Goal: Task Accomplishment & Management: Use online tool/utility

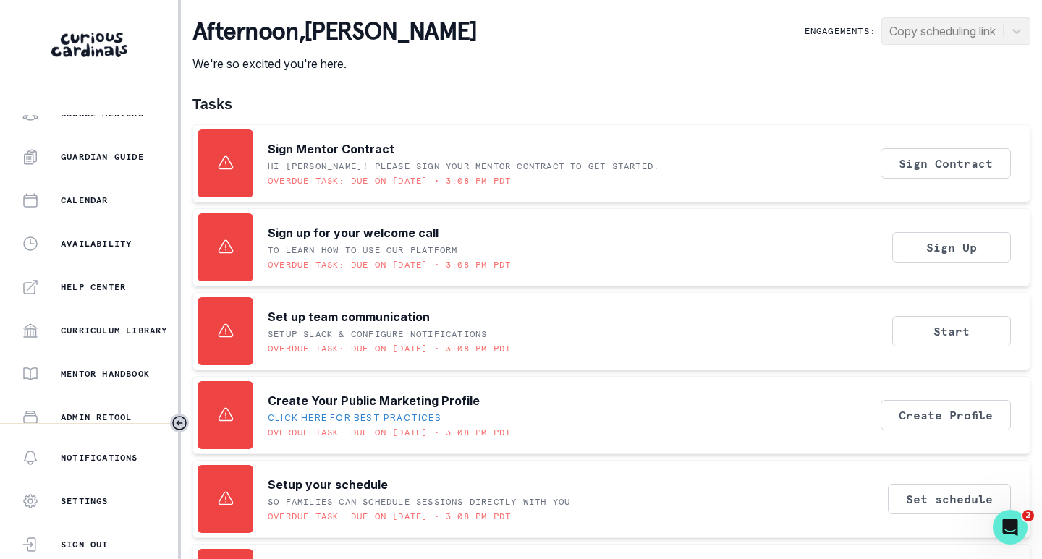
scroll to position [290, 0]
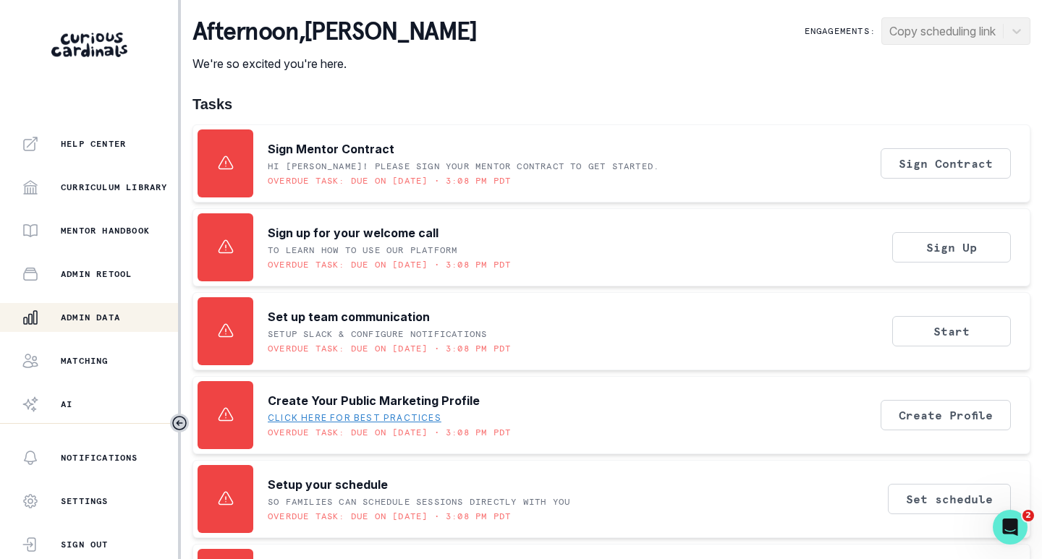
click at [114, 310] on div "Admin Data" at bounding box center [100, 317] width 156 height 17
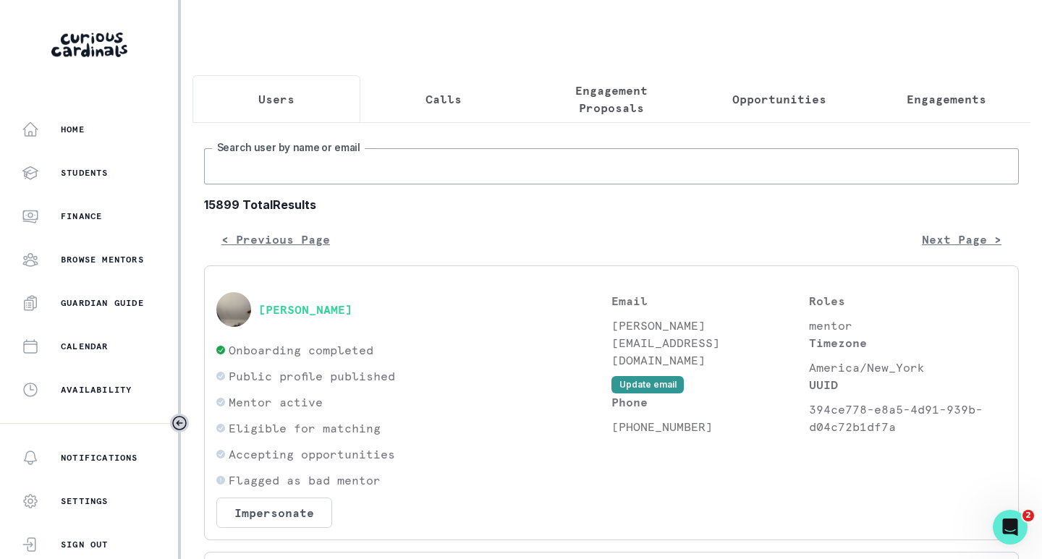
click at [329, 167] on input "Search user by name or email" at bounding box center [611, 166] width 815 height 36
type input "[PERSON_NAME]"
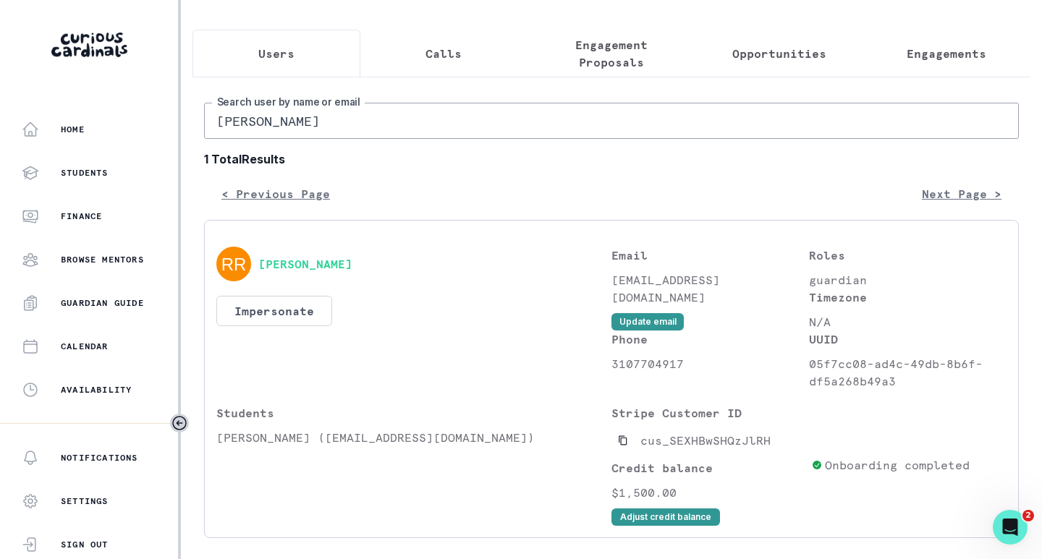
scroll to position [105, 0]
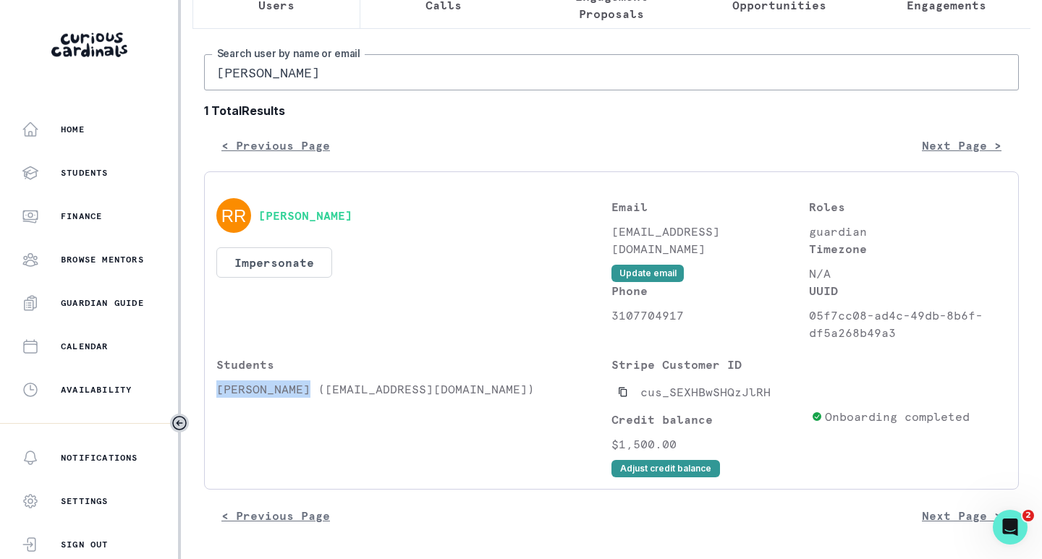
drag, startPoint x: 306, startPoint y: 394, endPoint x: 216, endPoint y: 394, distance: 90.5
click at [216, 394] on div "[PERSON_NAME] Impersonate Confirmation Are you sure? Impersonating means that w…" at bounding box center [611, 331] width 815 height 318
copy p "[PERSON_NAME]"
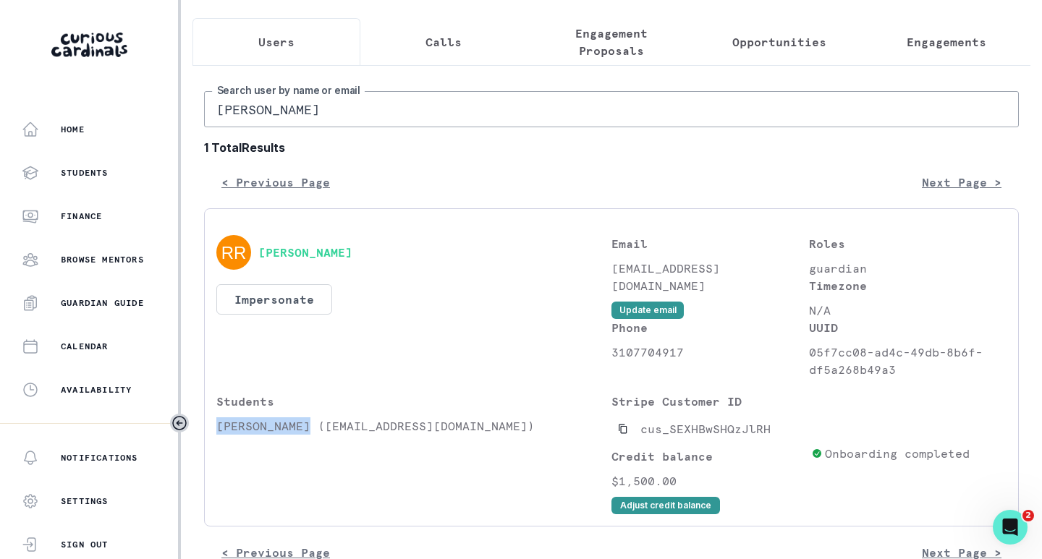
scroll to position [0, 0]
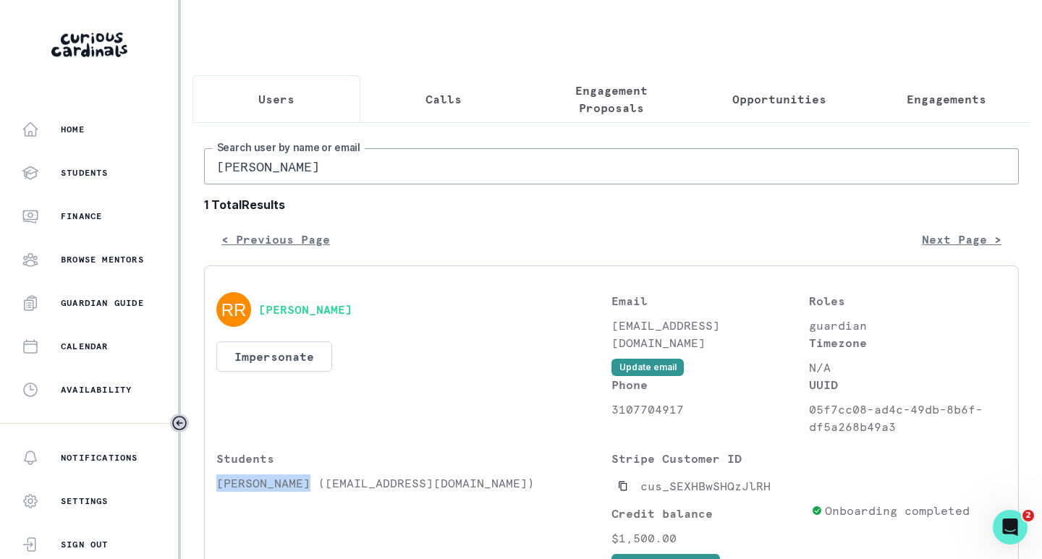
click at [945, 106] on p "Engagements" at bounding box center [947, 98] width 80 height 17
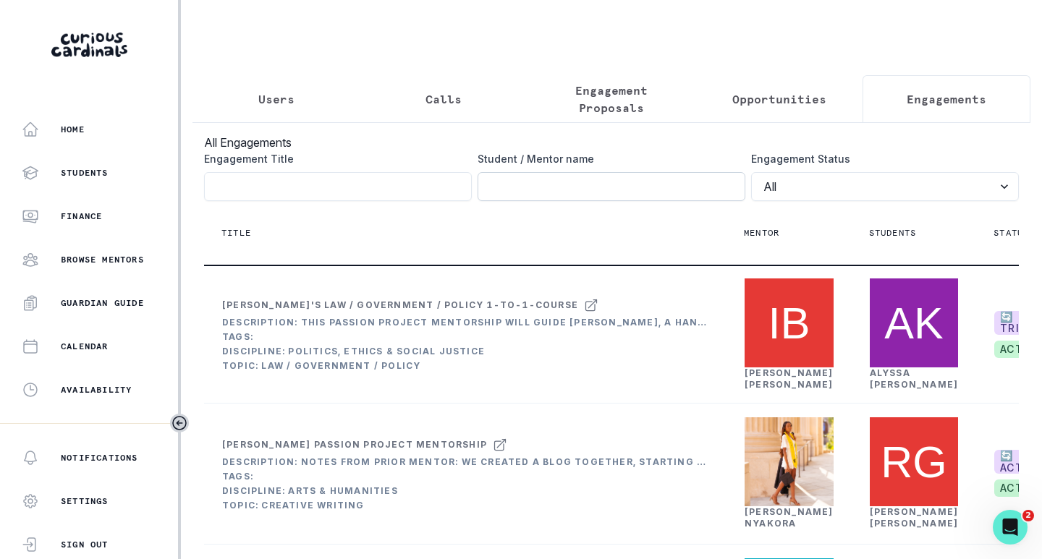
click at [624, 201] on input "Engagement Title" at bounding box center [612, 186] width 268 height 29
paste input "[PERSON_NAME]"
type input "[PERSON_NAME]"
click button "submit" at bounding box center [0, 0] width 0 height 0
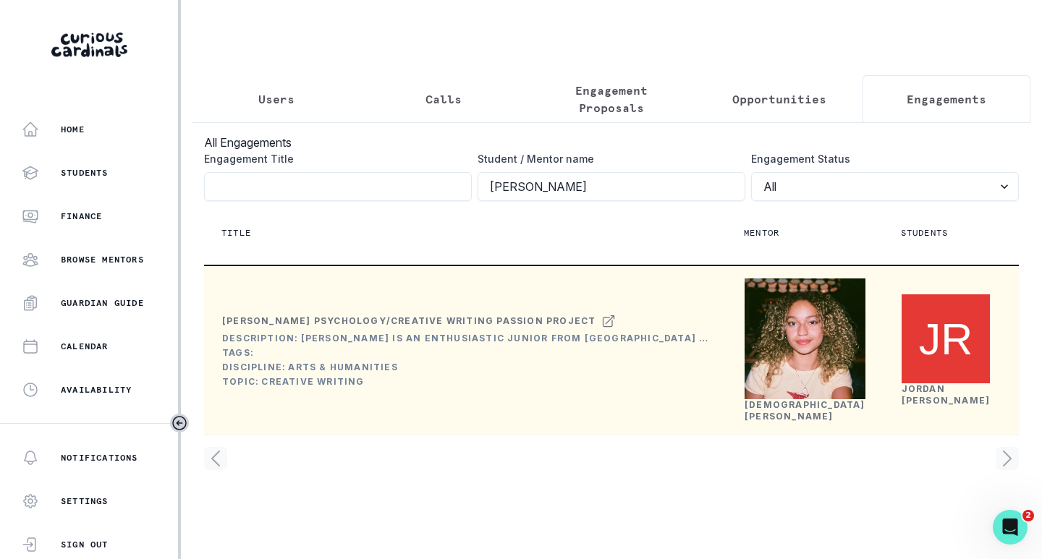
click at [762, 422] on link "[DEMOGRAPHIC_DATA][PERSON_NAME]" at bounding box center [805, 411] width 121 height 22
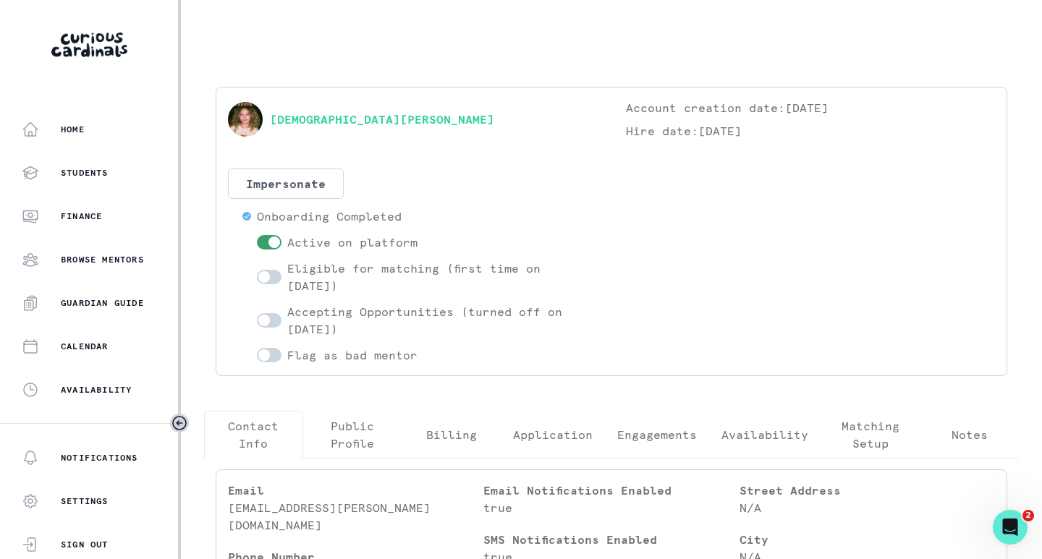
click at [651, 426] on button "Engagements" at bounding box center [657, 435] width 104 height 48
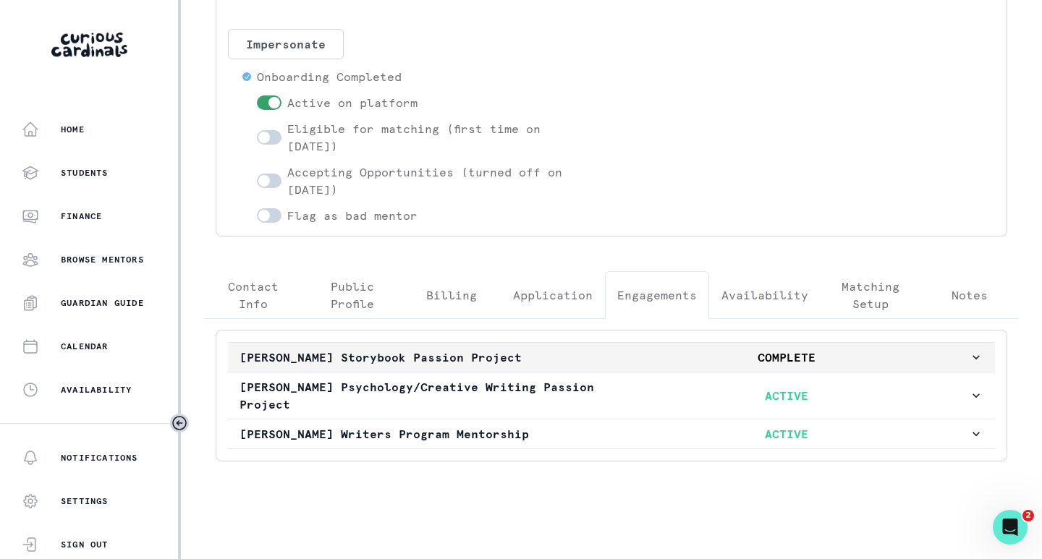
scroll to position [140, 0]
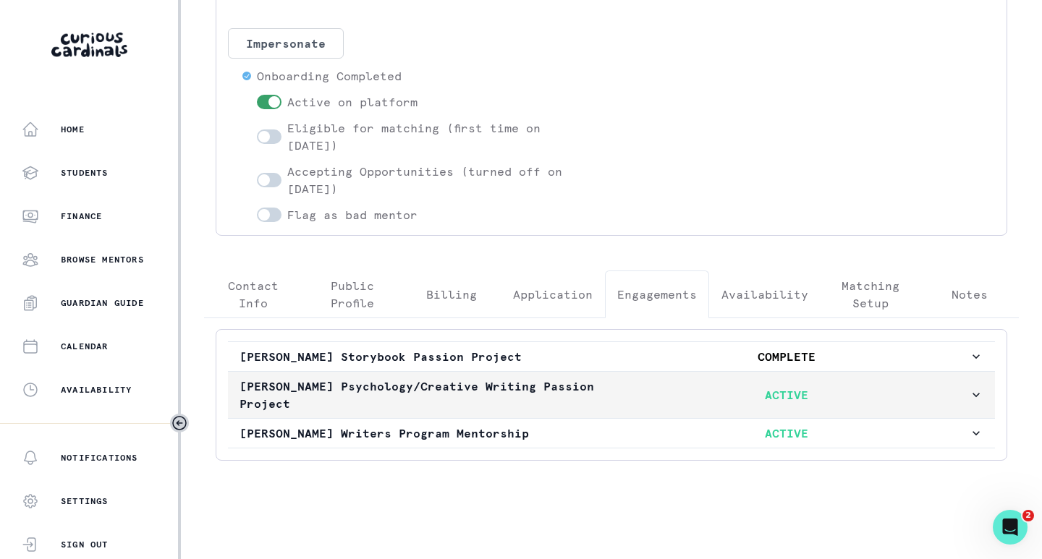
click at [607, 392] on p "ACTIVE" at bounding box center [786, 395] width 365 height 17
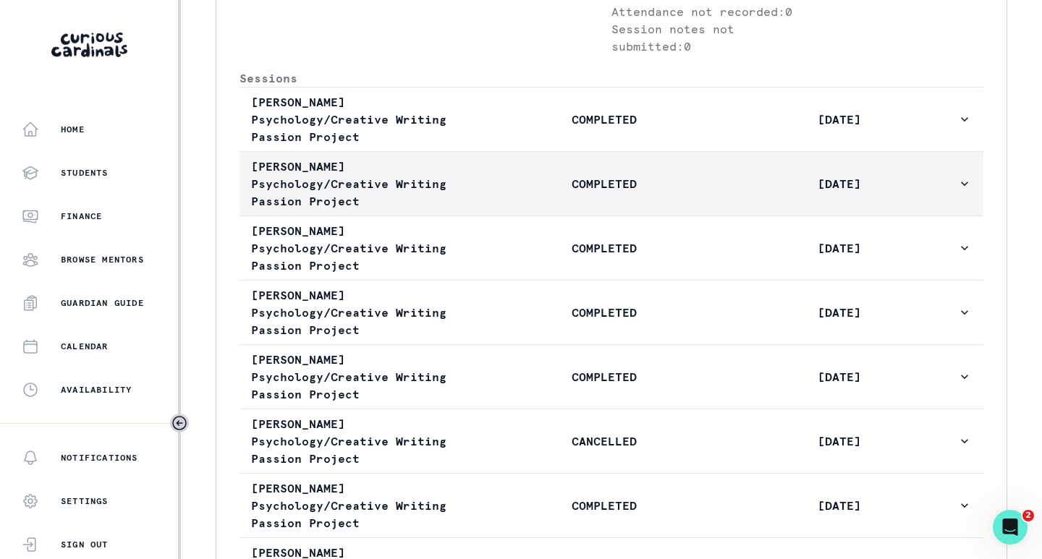
scroll to position [864, 0]
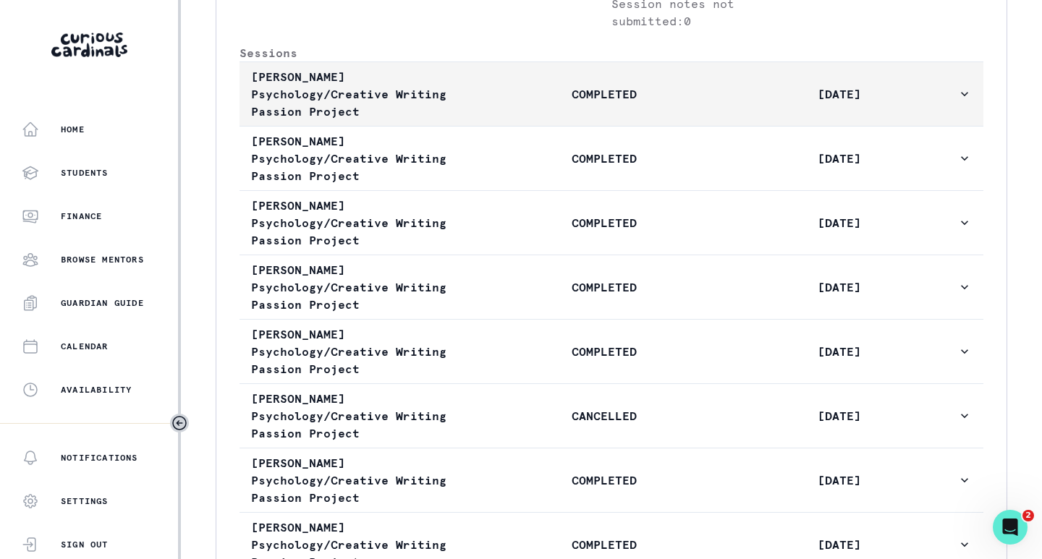
click at [530, 126] on button "[PERSON_NAME] Psychology/Creative Writing Passion Project COMPLETED [DATE]" at bounding box center [612, 94] width 744 height 64
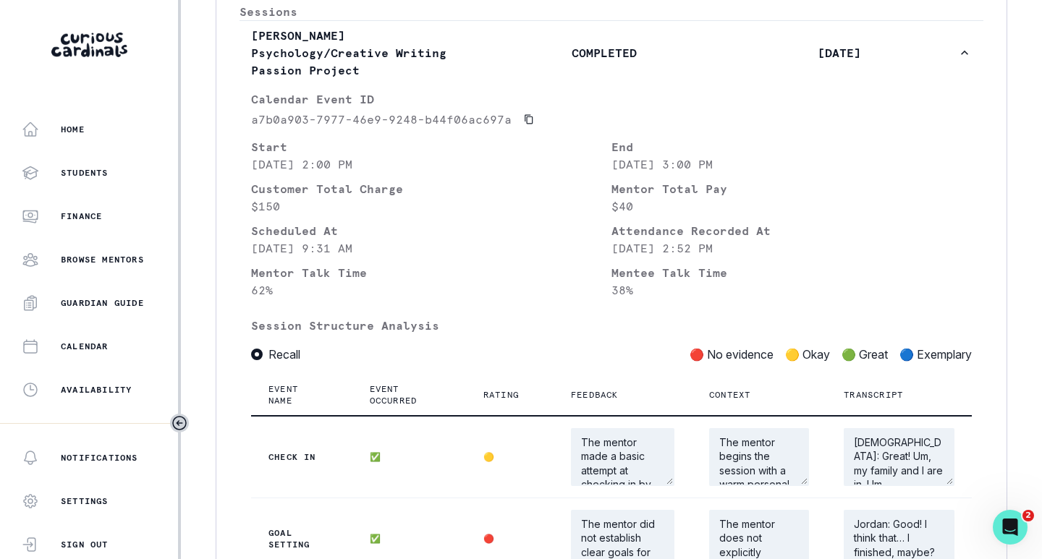
scroll to position [719, 0]
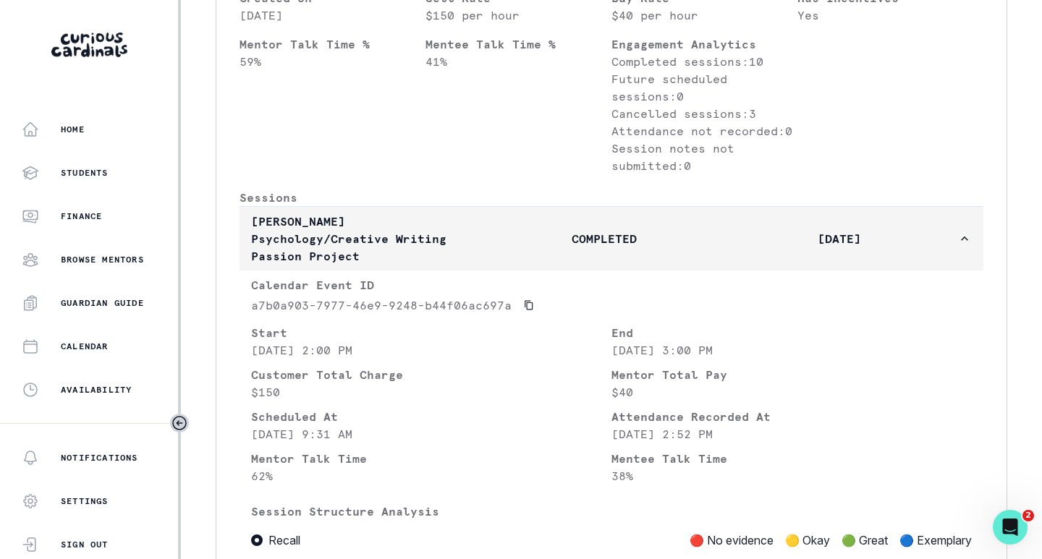
click at [540, 262] on button "[PERSON_NAME] Psychology/Creative Writing Passion Project COMPLETED [DATE]" at bounding box center [612, 239] width 744 height 64
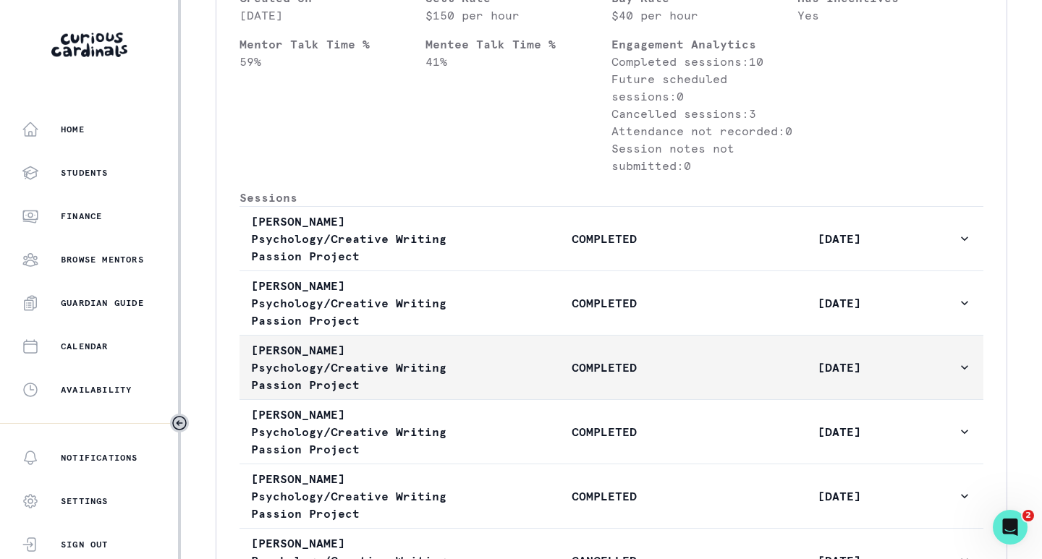
click at [531, 377] on button "[PERSON_NAME] Psychology/Creative Writing Passion Project COMPLETED [DATE]" at bounding box center [612, 368] width 744 height 64
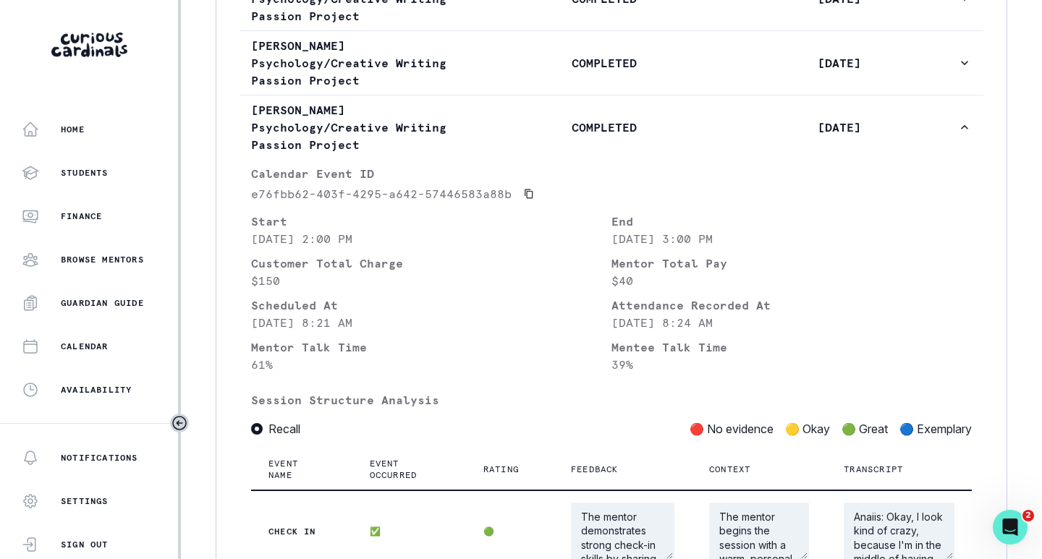
scroll to position [937, 0]
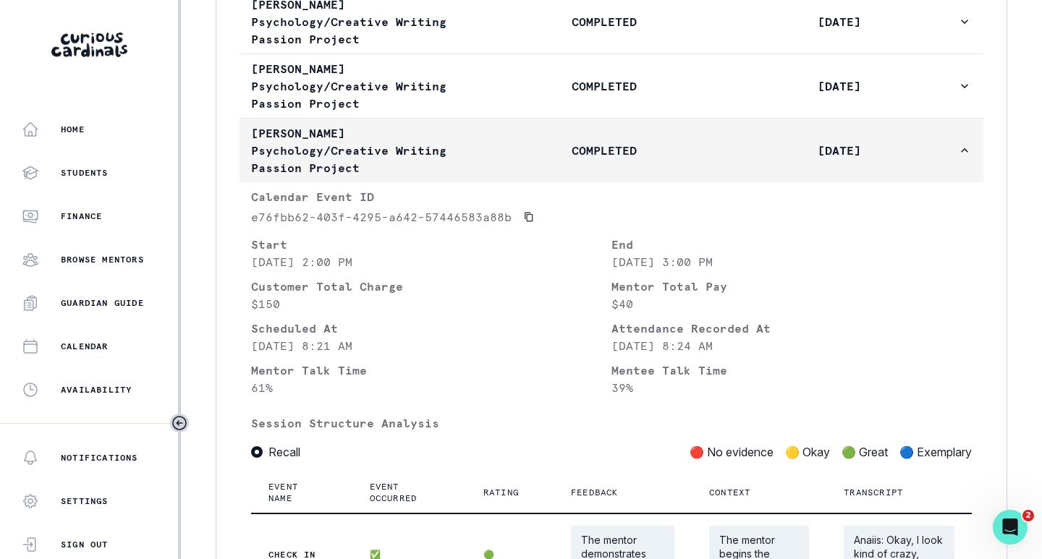
click at [518, 159] on p "COMPLETED" at bounding box center [603, 150] width 235 height 17
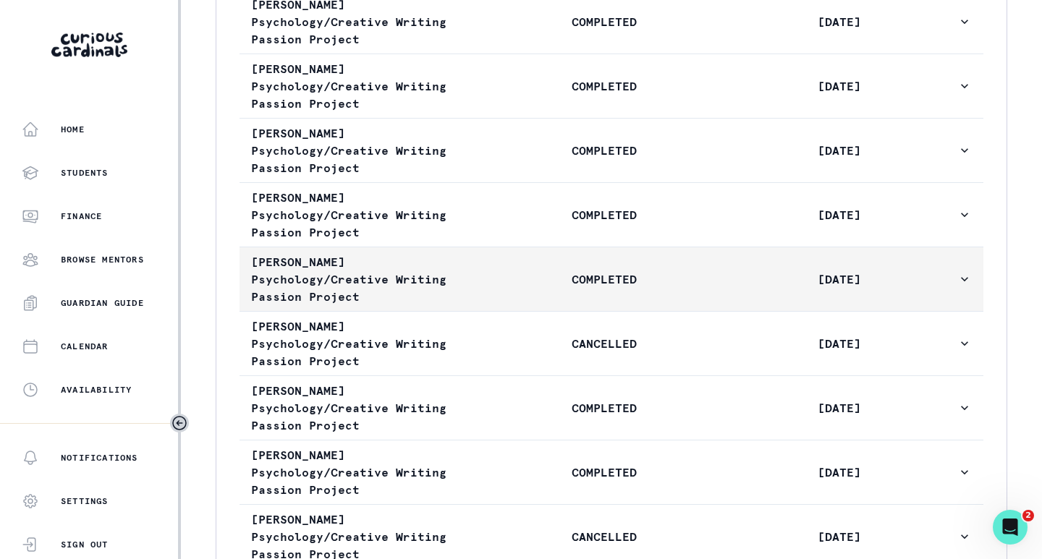
click at [505, 298] on button "[PERSON_NAME] Psychology/Creative Writing Passion Project COMPLETED [DATE]" at bounding box center [612, 280] width 744 height 64
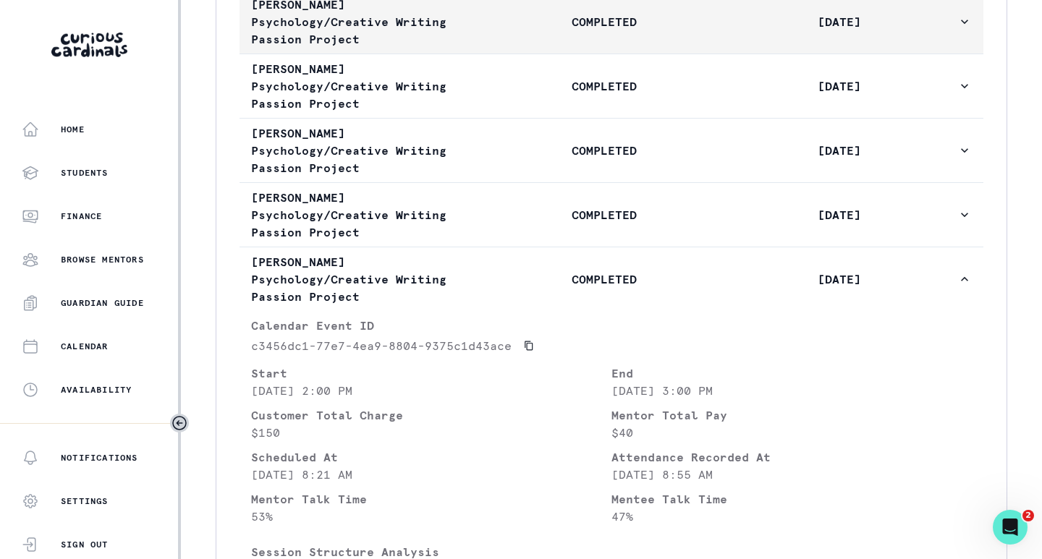
click at [525, 54] on button "[PERSON_NAME] Psychology/Creative Writing Passion Project COMPLETED [DATE]" at bounding box center [612, 22] width 744 height 64
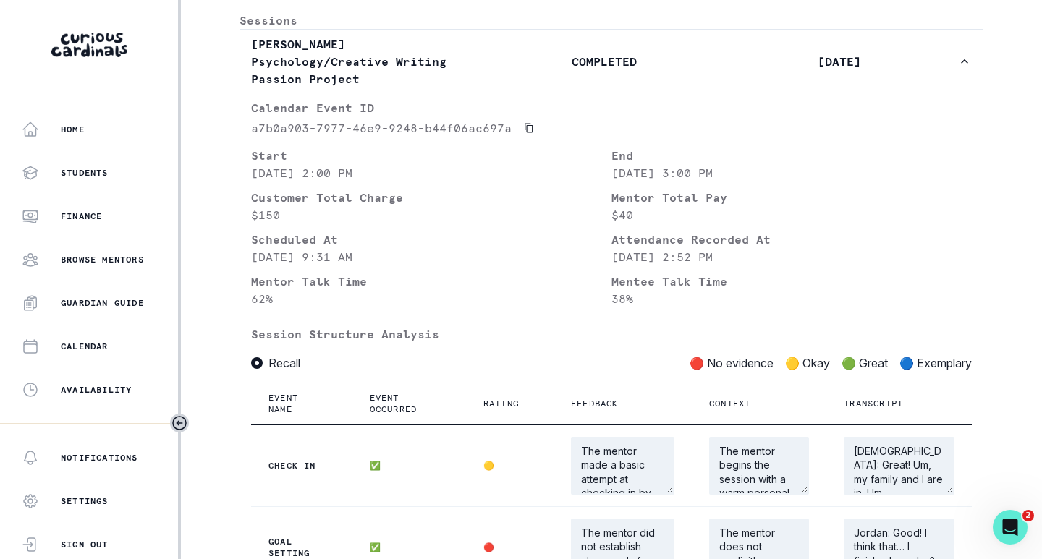
scroll to position [647, 0]
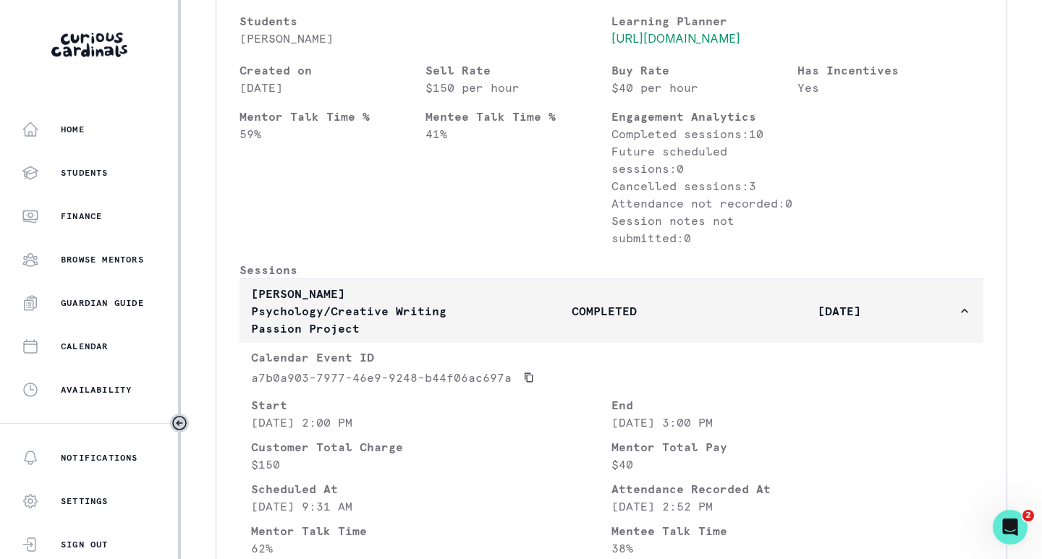
click at [554, 330] on button "[PERSON_NAME] Psychology/Creative Writing Passion Project COMPLETED [DATE]" at bounding box center [612, 311] width 744 height 64
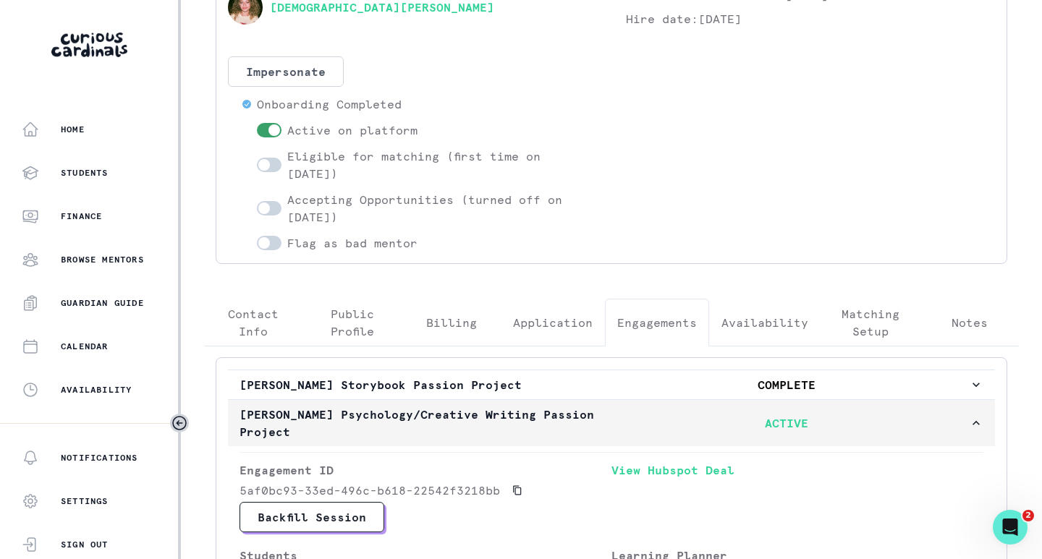
scroll to position [217, 0]
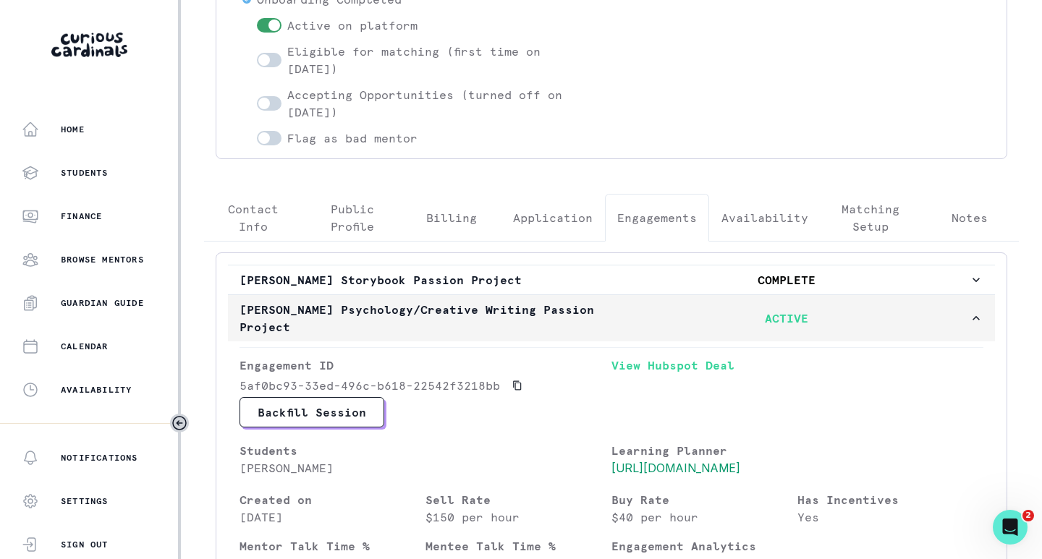
click at [388, 325] on p "[PERSON_NAME] Psychology/Creative Writing Passion Project" at bounding box center [422, 318] width 365 height 35
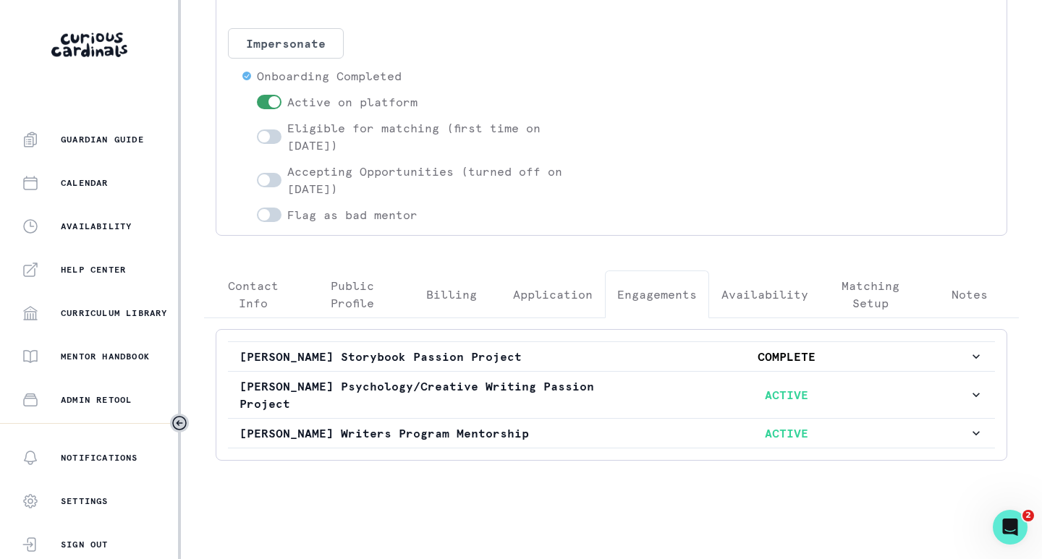
scroll to position [329, 0]
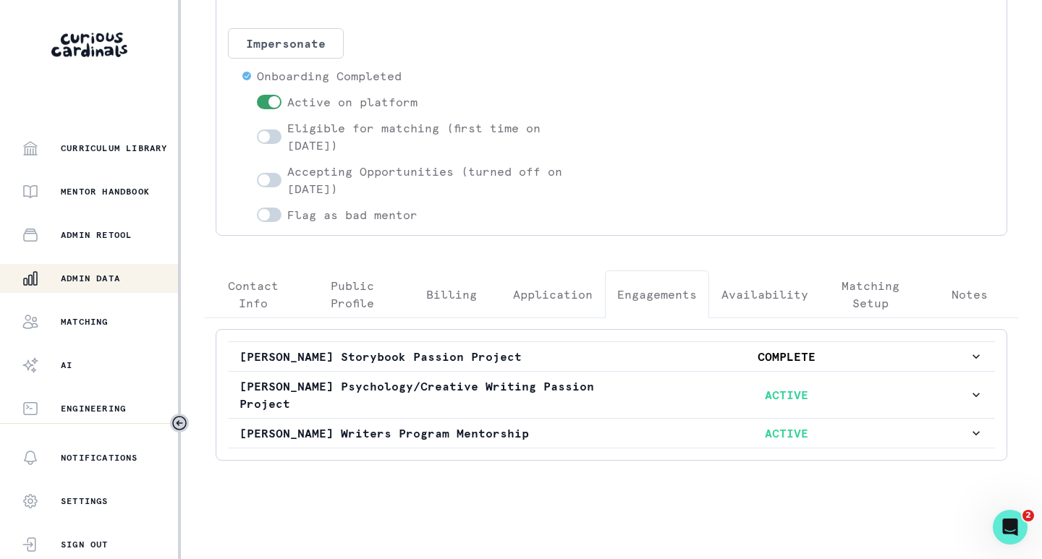
click at [96, 275] on p "Admin Data" at bounding box center [90, 279] width 59 height 12
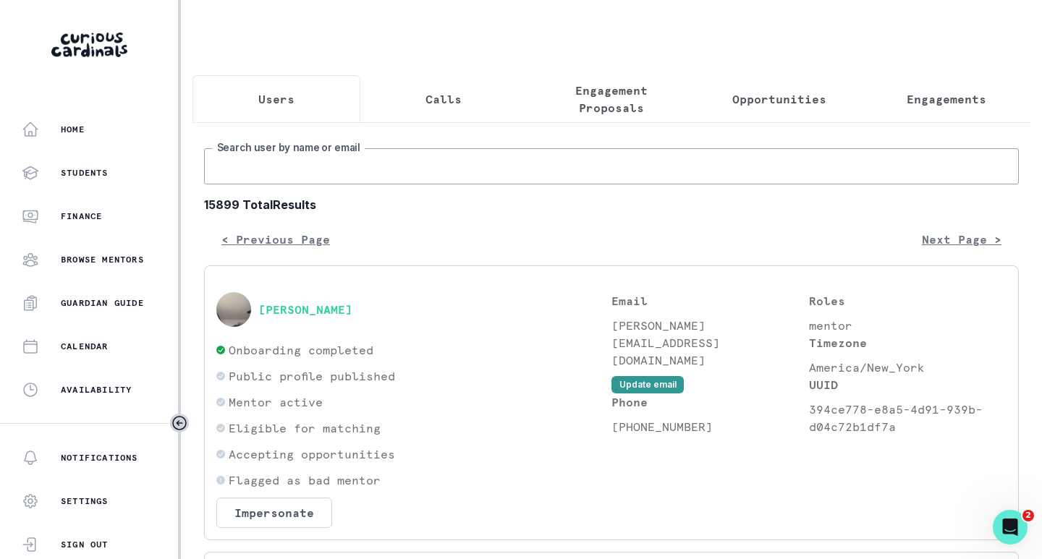
click at [282, 169] on input "Search user by name or email" at bounding box center [611, 166] width 815 height 36
type input "[PERSON_NAME]"
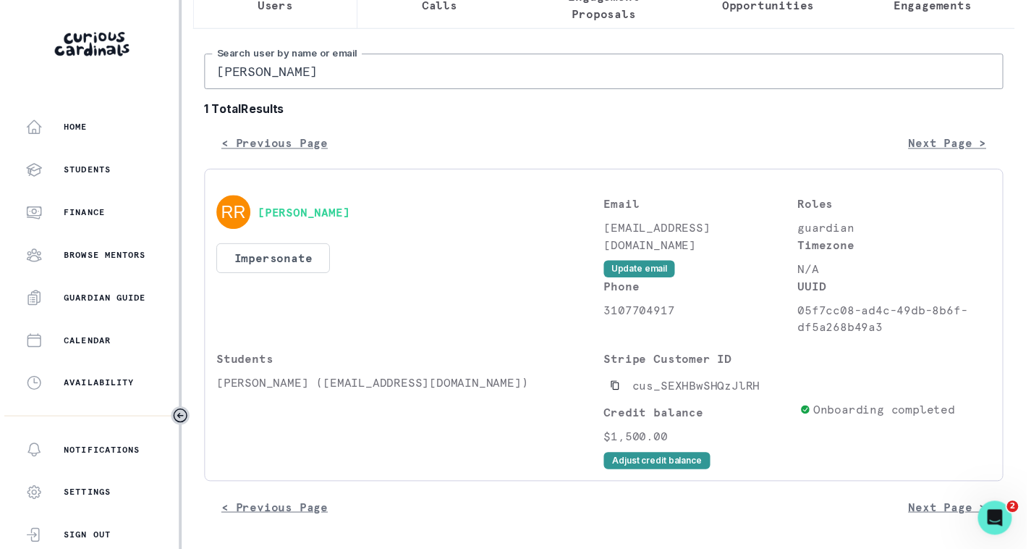
scroll to position [105, 0]
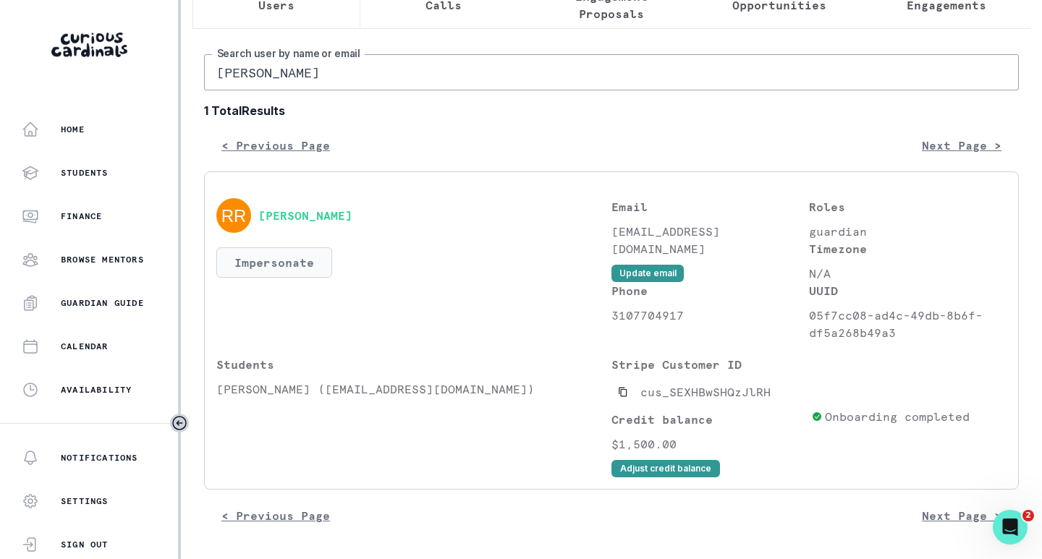
click at [273, 264] on button "Impersonate" at bounding box center [274, 263] width 116 height 30
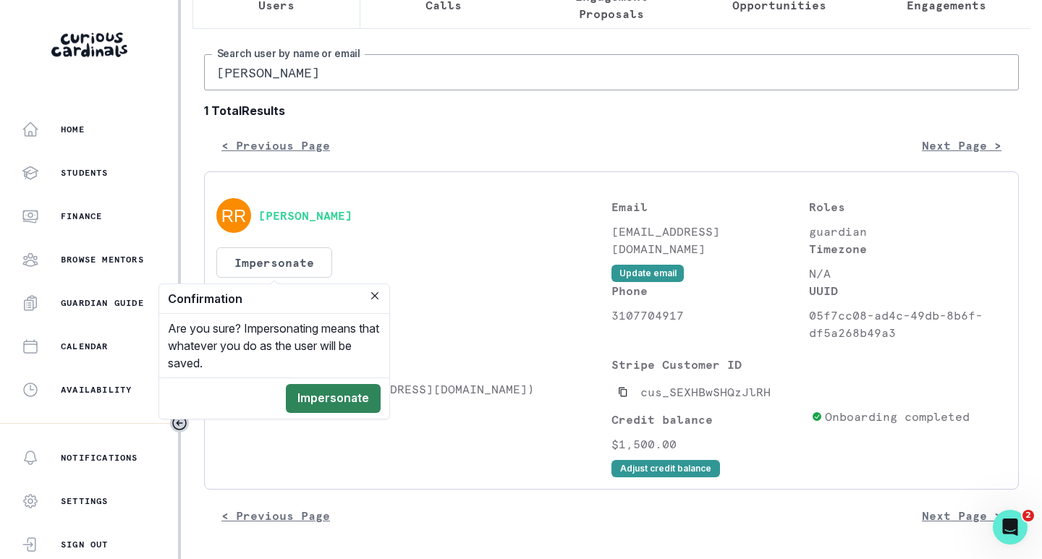
click at [330, 394] on button "Impersonate" at bounding box center [333, 398] width 95 height 29
